Goal: Navigation & Orientation: Find specific page/section

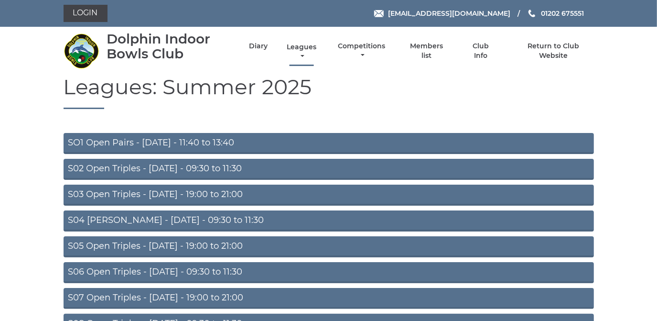
click at [294, 46] on link "Leagues" at bounding box center [301, 52] width 34 height 19
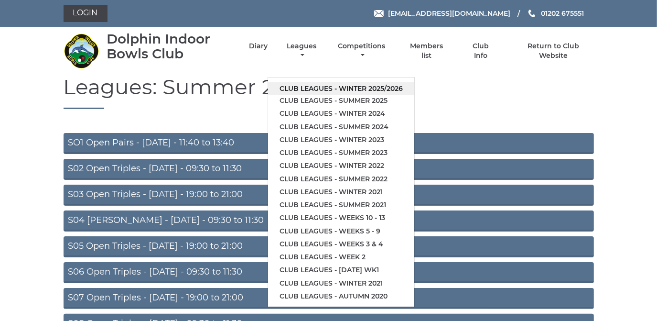
click at [288, 89] on link "Club leagues - Winter 2025/2026" at bounding box center [341, 88] width 146 height 13
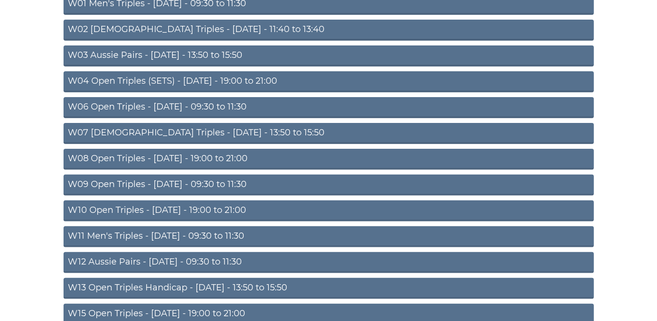
scroll to position [130, 0]
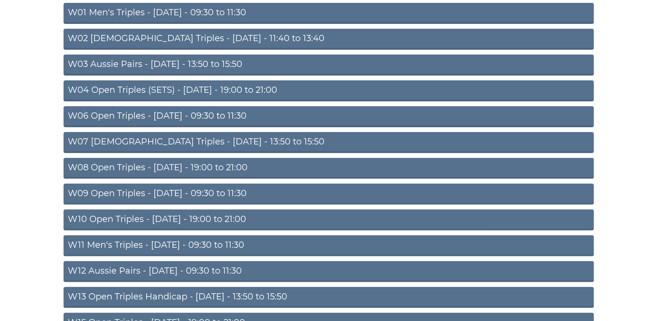
click at [232, 167] on link "W08 Open Triples - Tuesday - 19:00 to 21:00" at bounding box center [329, 168] width 530 height 21
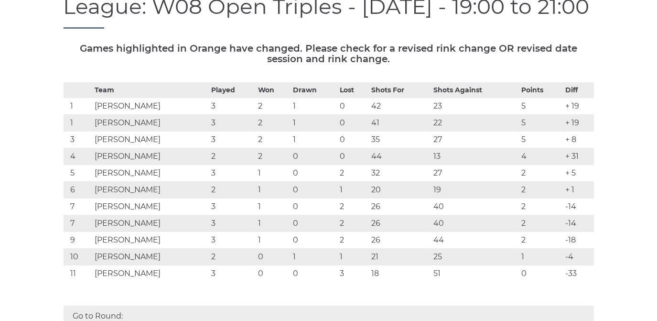
scroll to position [130, 0]
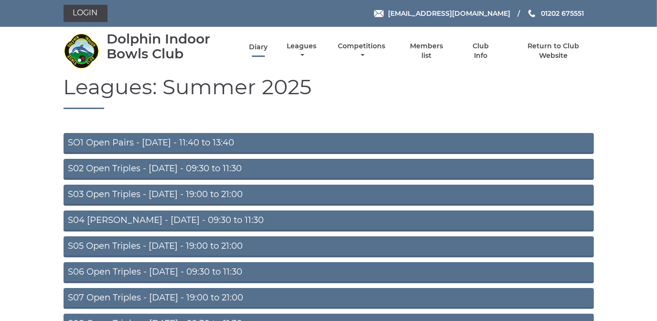
click at [259, 44] on link "Diary" at bounding box center [258, 47] width 19 height 9
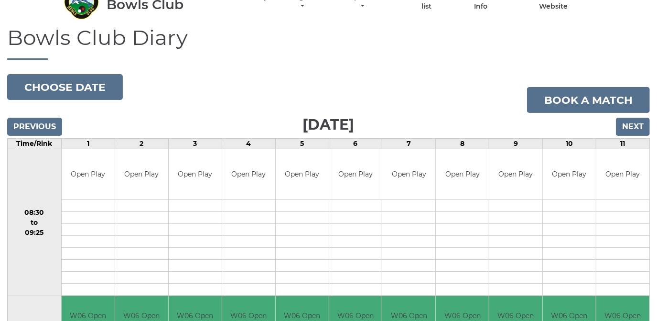
scroll to position [43, 0]
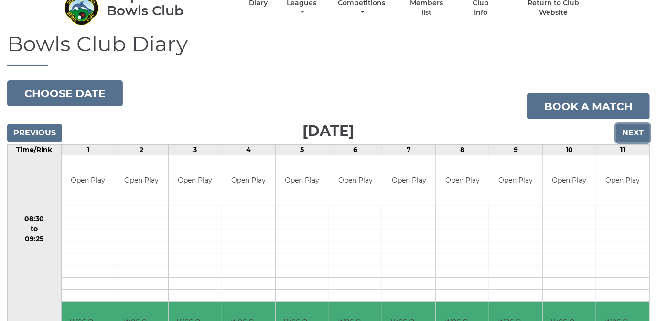
click at [634, 133] on input "Next" at bounding box center [633, 133] width 34 height 18
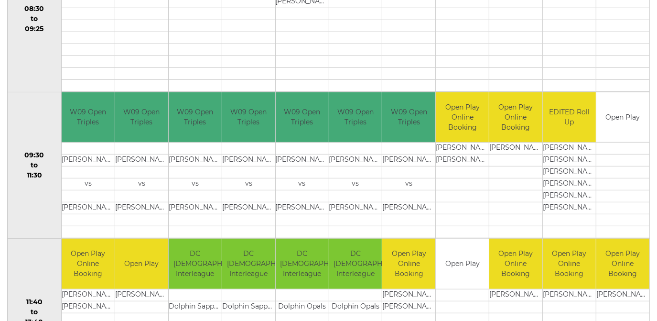
scroll to position [130, 0]
